Goal: Task Accomplishment & Management: Complete application form

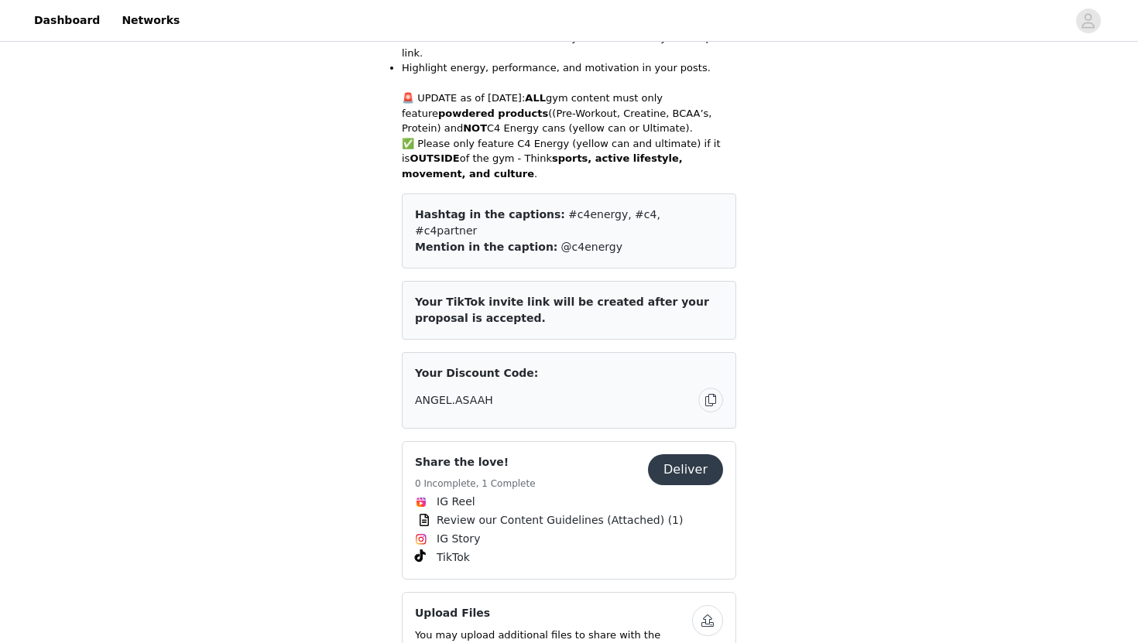
scroll to position [520, 0]
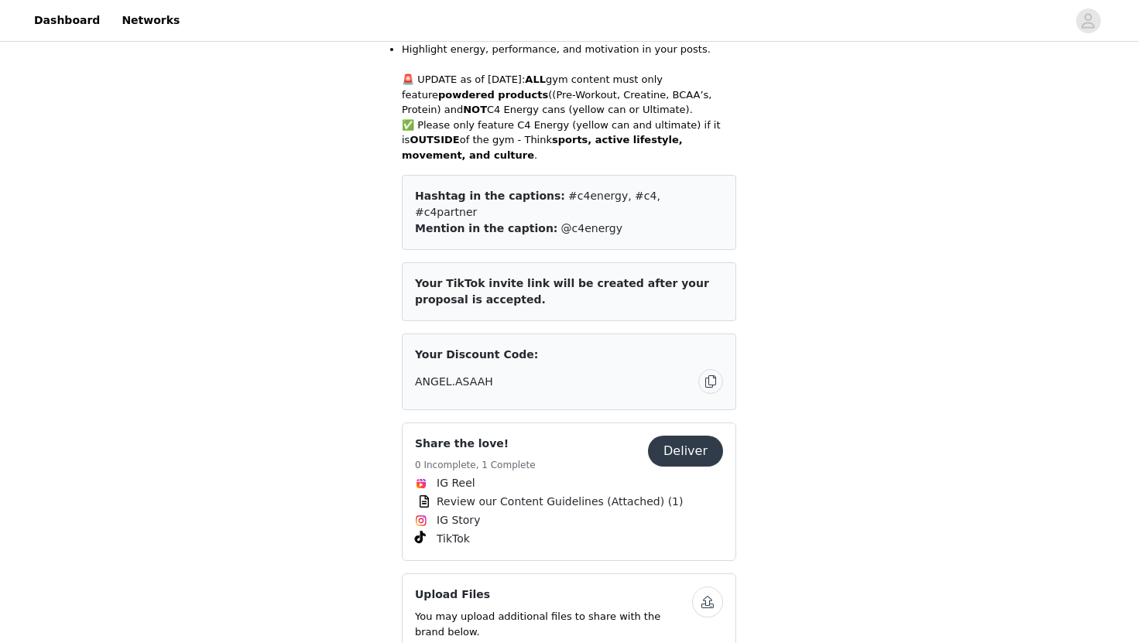
click at [687, 436] on button "Deliver" at bounding box center [685, 451] width 75 height 31
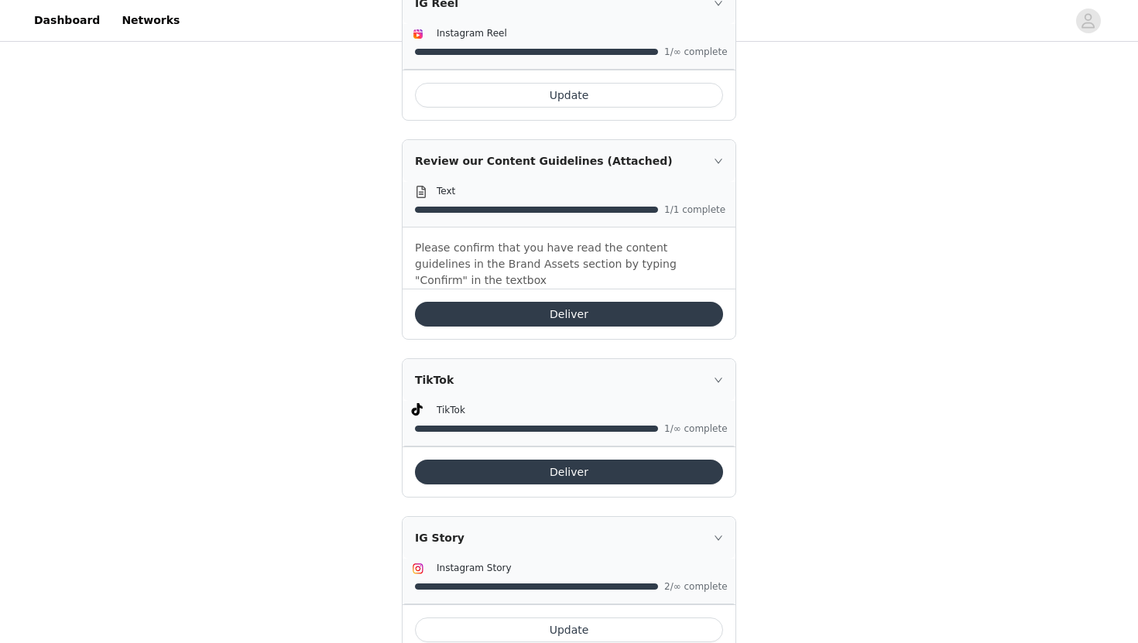
scroll to position [755, 0]
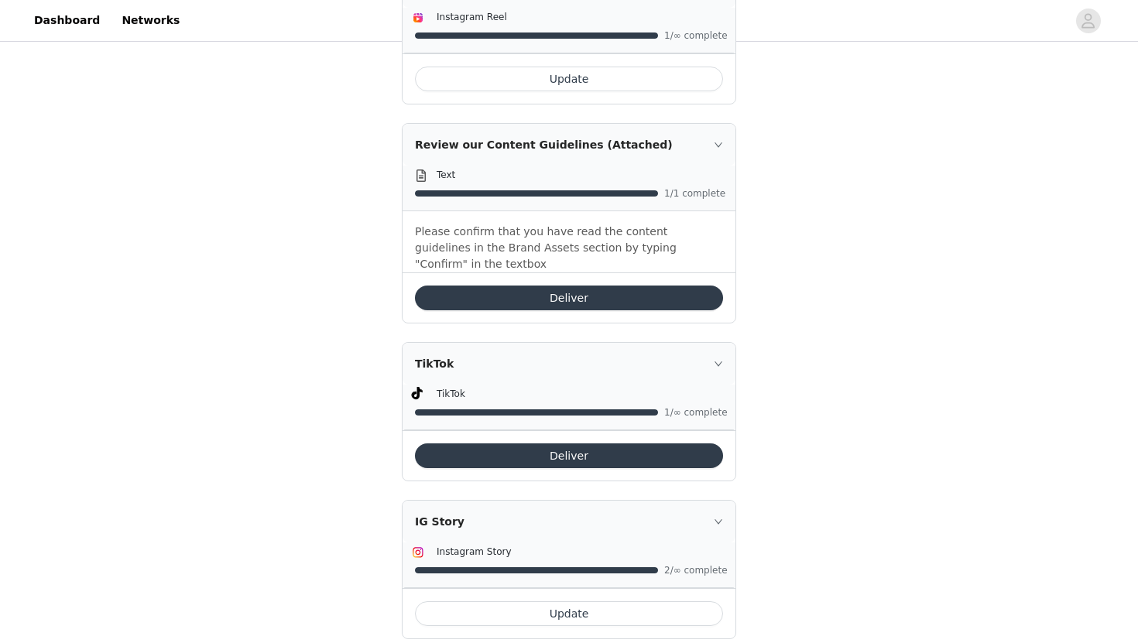
click at [616, 601] on button "Update" at bounding box center [569, 613] width 308 height 25
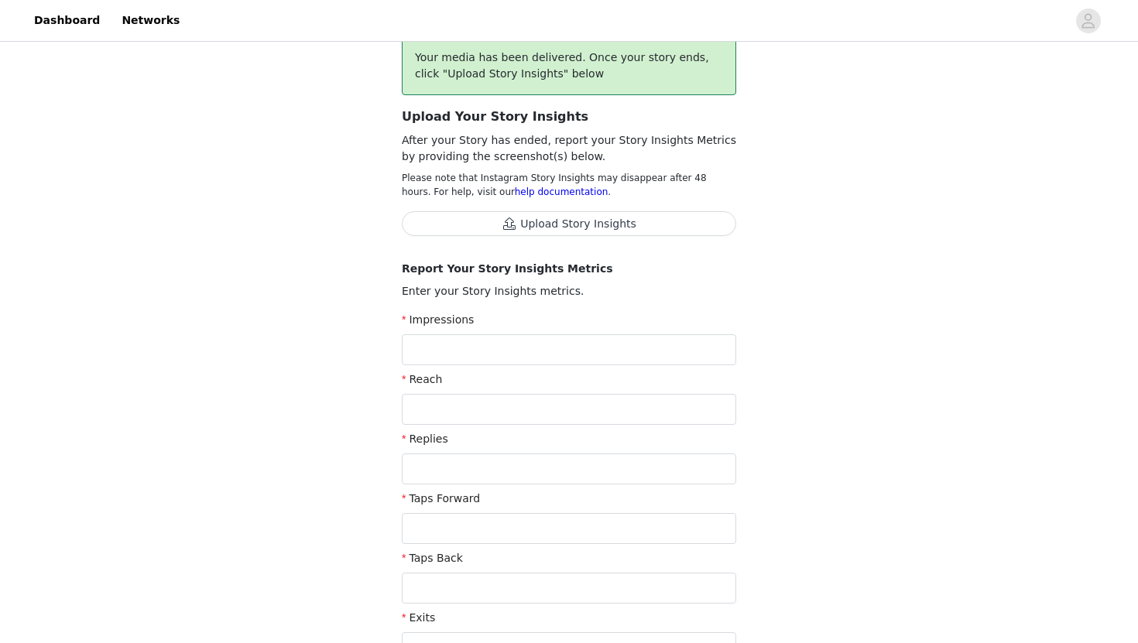
scroll to position [133, 0]
click at [595, 348] on input "text" at bounding box center [569, 349] width 334 height 31
type input "661"
click at [482, 413] on input "text" at bounding box center [569, 408] width 334 height 31
type input "535"
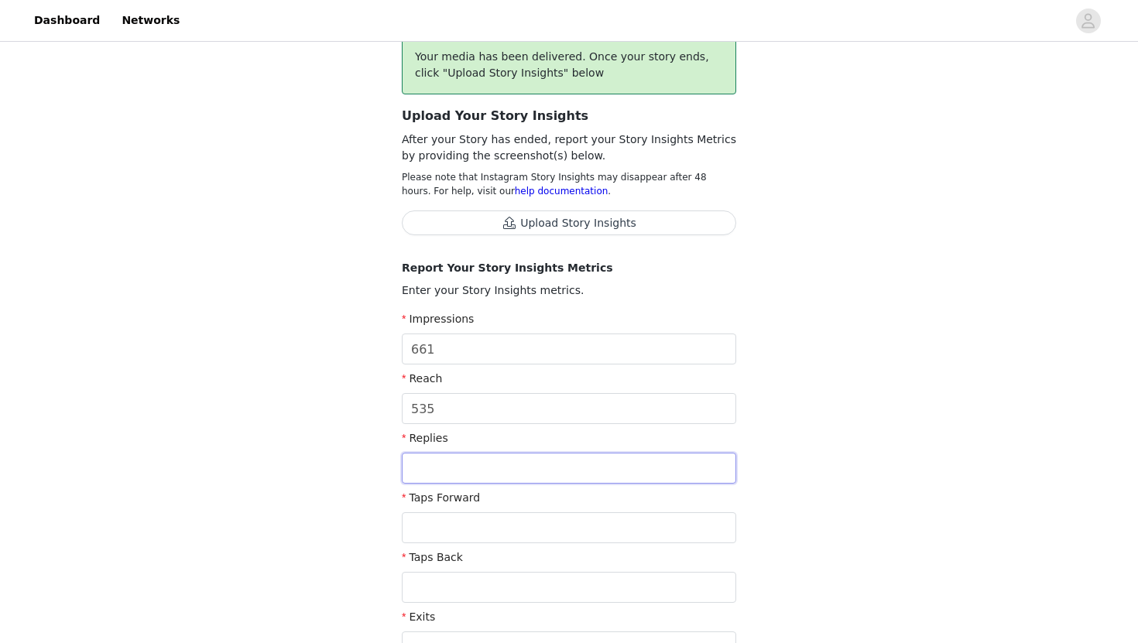
click at [499, 477] on input "text" at bounding box center [569, 468] width 334 height 31
type input "0"
click at [496, 523] on input "text" at bounding box center [569, 527] width 334 height 31
type input "359"
click at [487, 593] on input "text" at bounding box center [569, 587] width 334 height 31
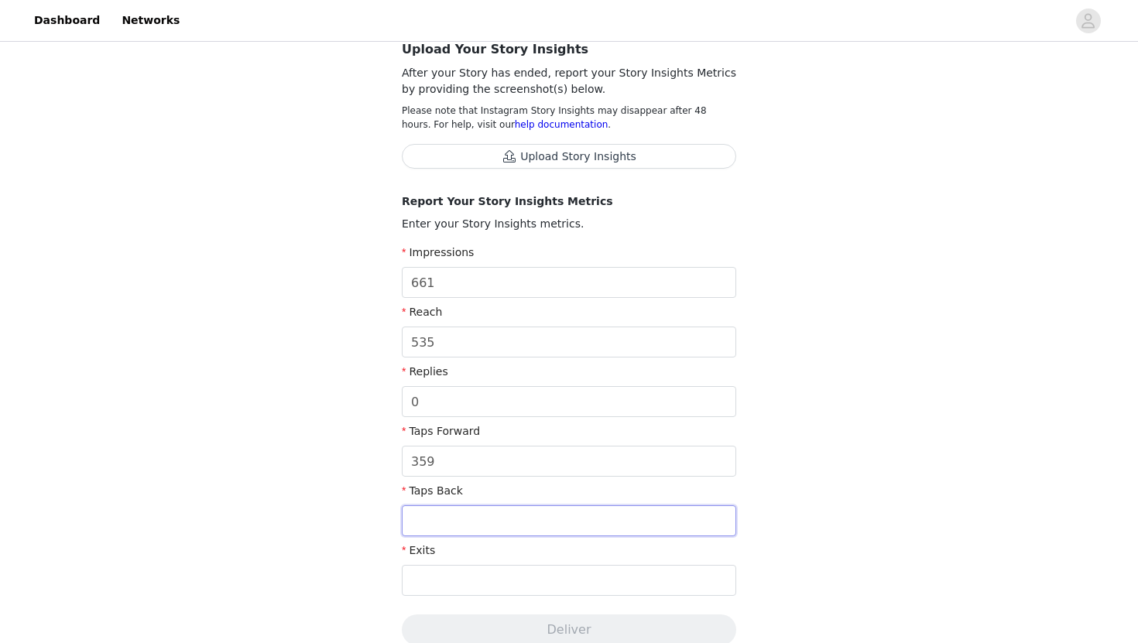
scroll to position [205, 0]
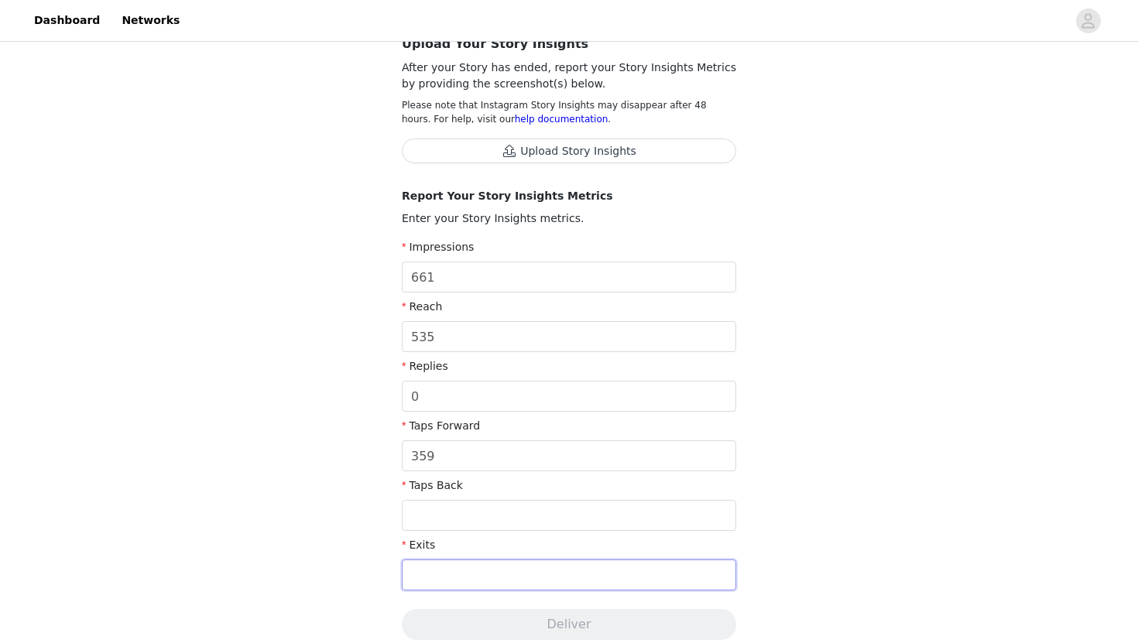
click at [439, 571] on input "text" at bounding box center [569, 575] width 334 height 31
type input "123"
click at [464, 508] on input "text" at bounding box center [569, 515] width 334 height 31
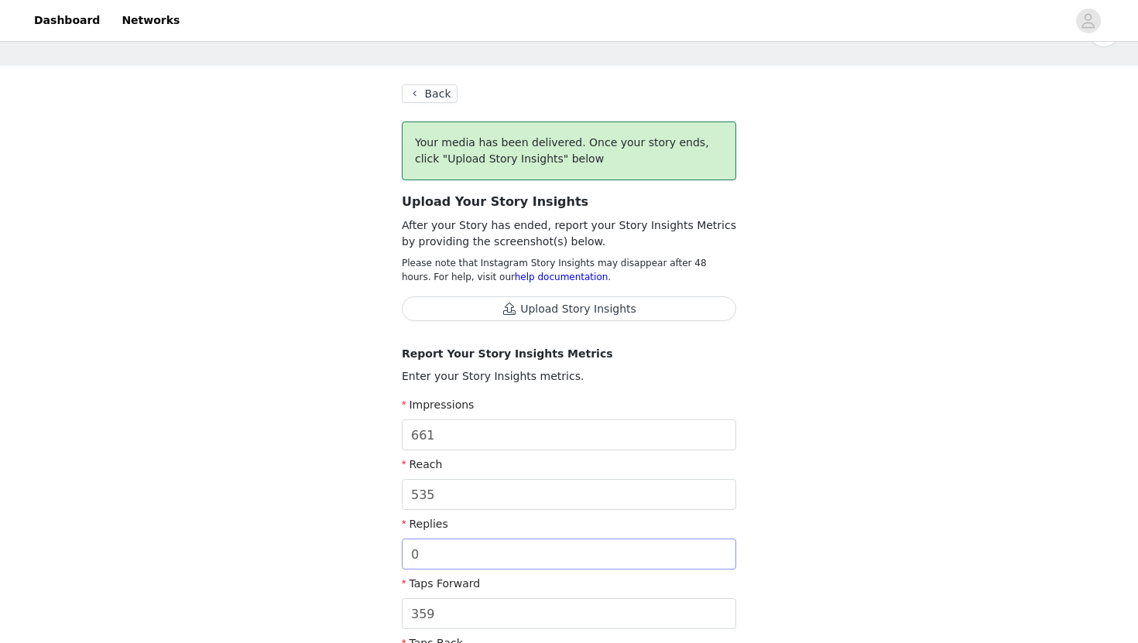
scroll to position [0, 0]
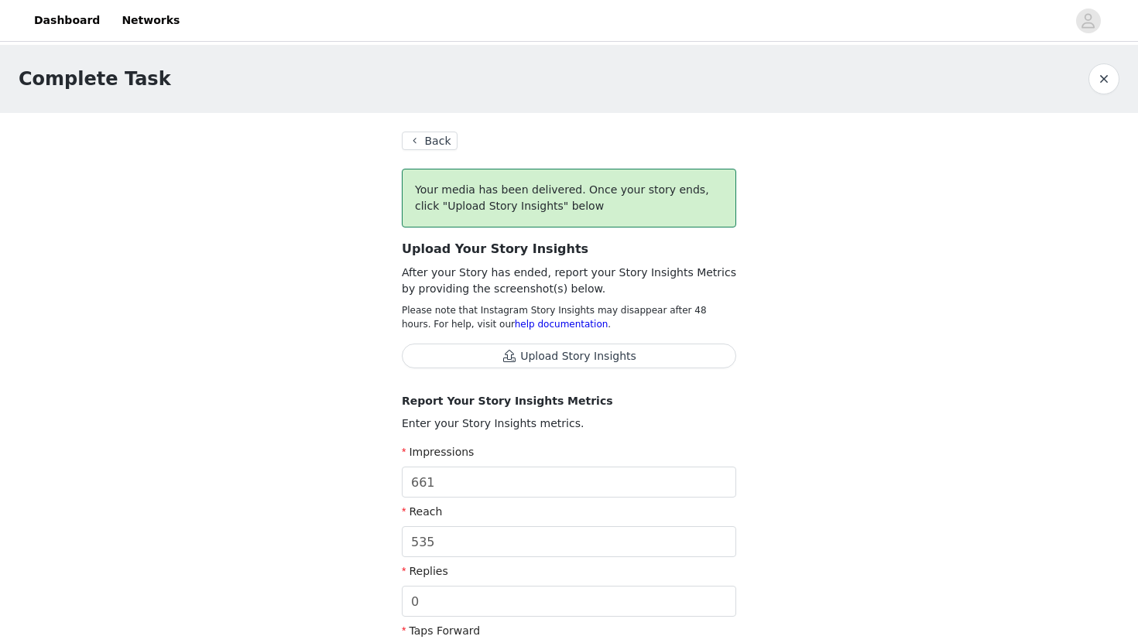
type input "73"
click at [553, 355] on button "Upload Story Insights" at bounding box center [569, 356] width 334 height 25
